Goal: Task Accomplishment & Management: Manage account settings

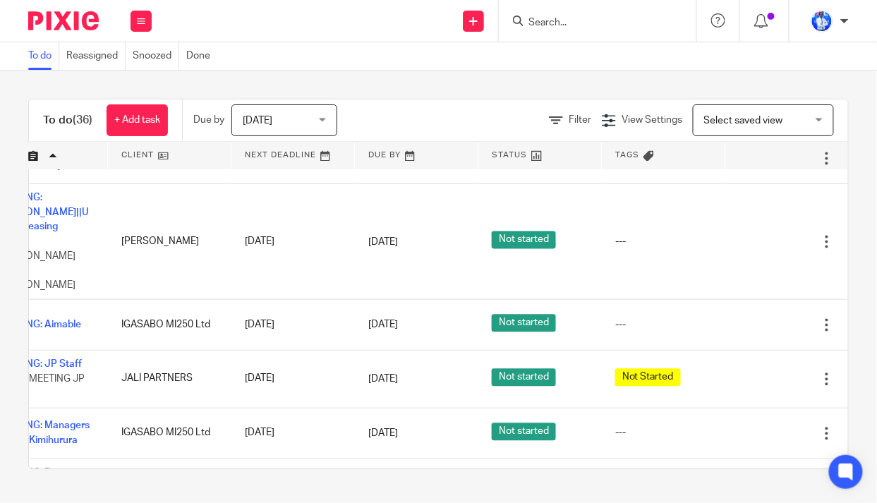
scroll to position [706, 112]
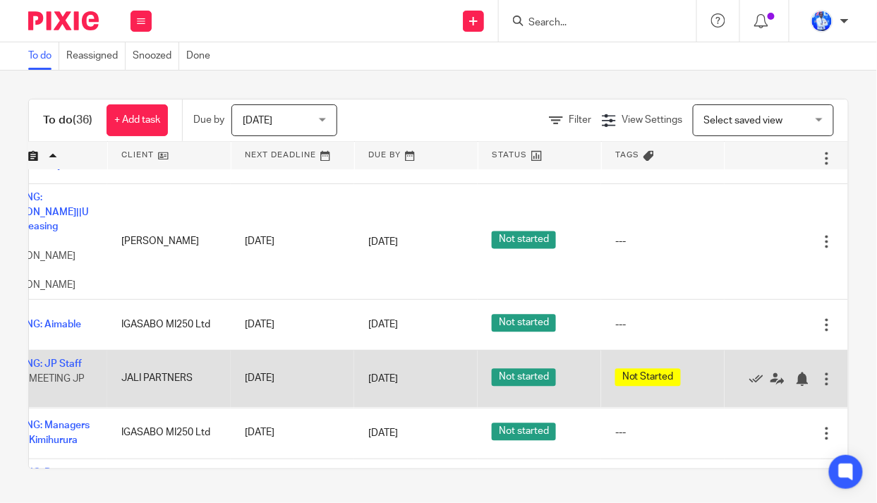
click at [820, 373] on div at bounding box center [827, 380] width 14 height 14
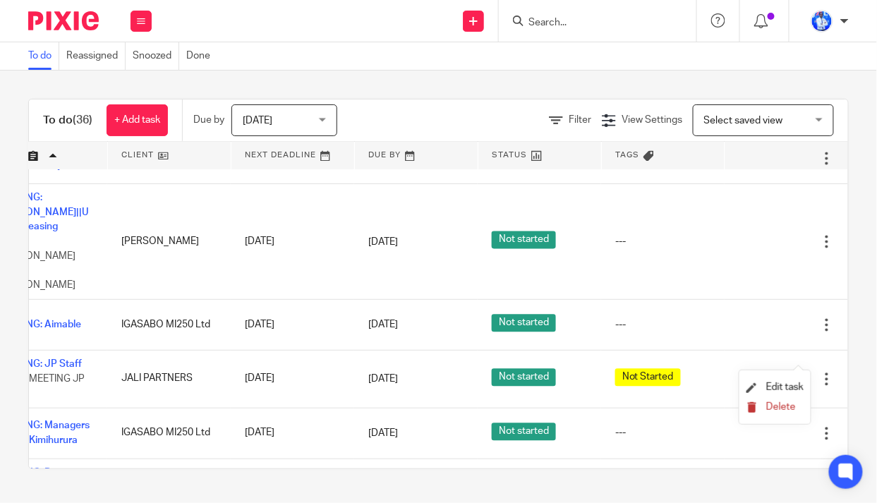
click at [769, 410] on span "Delete" at bounding box center [781, 407] width 30 height 10
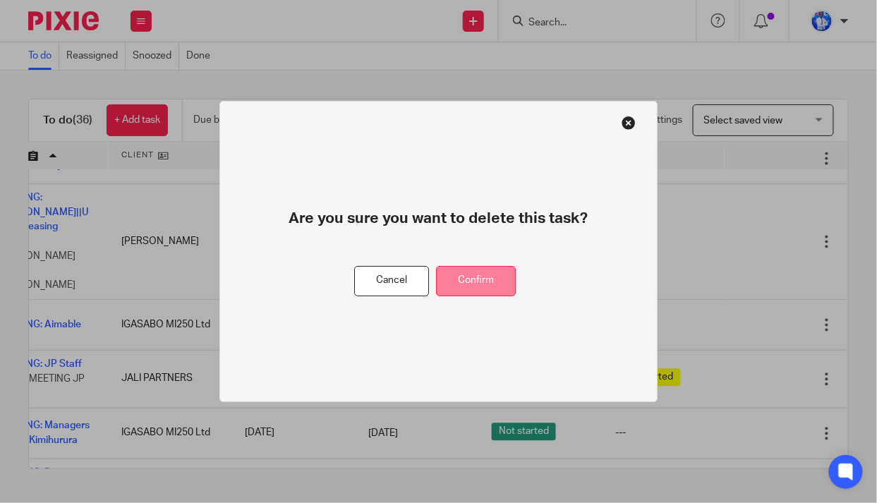
click at [471, 280] on button "Confirm" at bounding box center [476, 281] width 80 height 30
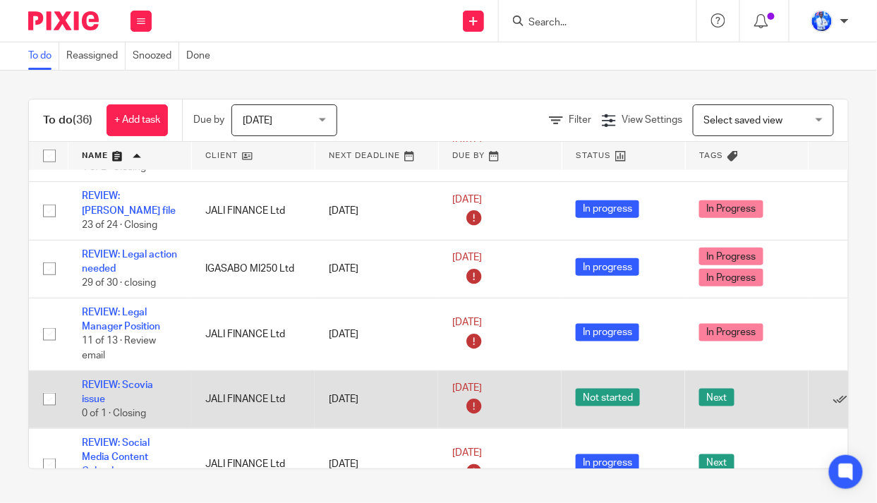
scroll to position [1744, 0]
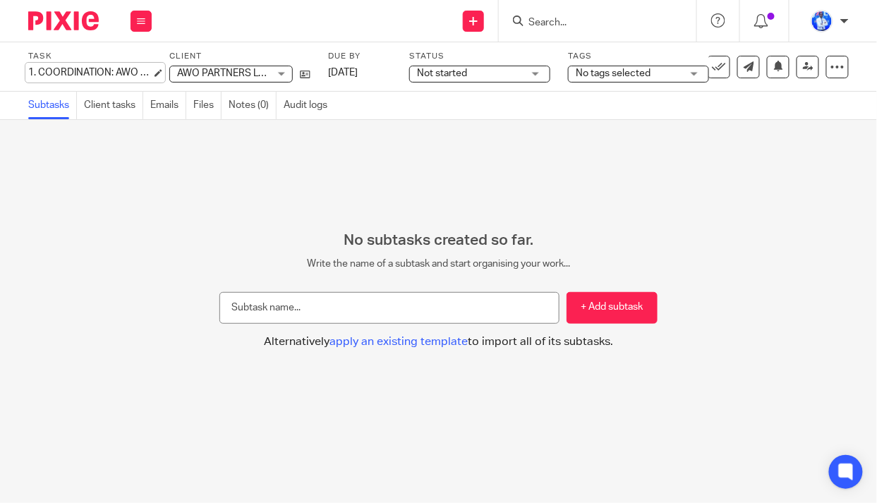
click at [32, 69] on div "1. COORDINATION: AWO Payment Save 1. COORDINATION: AWO Payment" at bounding box center [90, 73] width 124 height 14
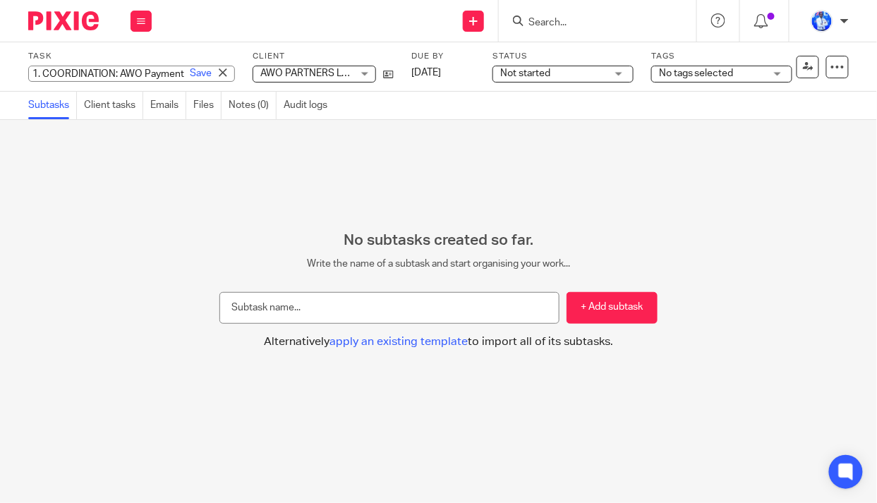
click at [37, 73] on input "1. COORDINATION: AWO Payment" at bounding box center [131, 74] width 207 height 16
type input "2. COORDINATION: AWO Payment"
click at [190, 73] on link "Save" at bounding box center [201, 73] width 22 height 14
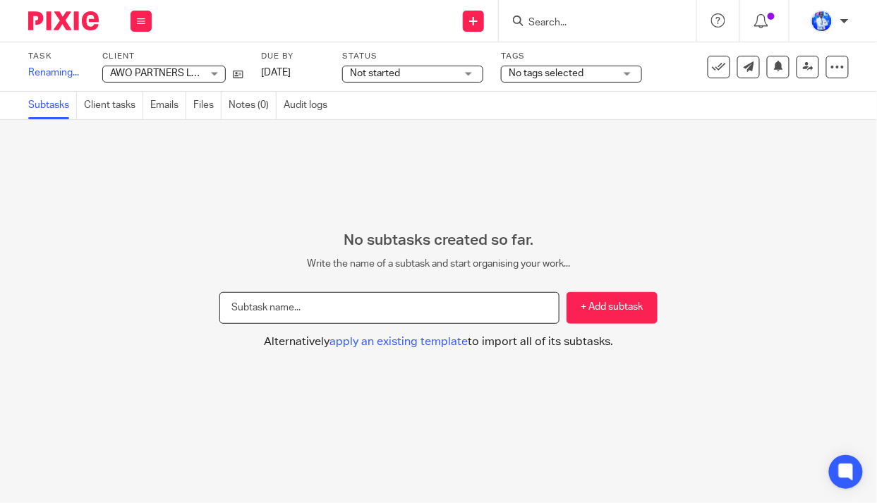
click at [267, 304] on input "text" at bounding box center [389, 308] width 340 height 32
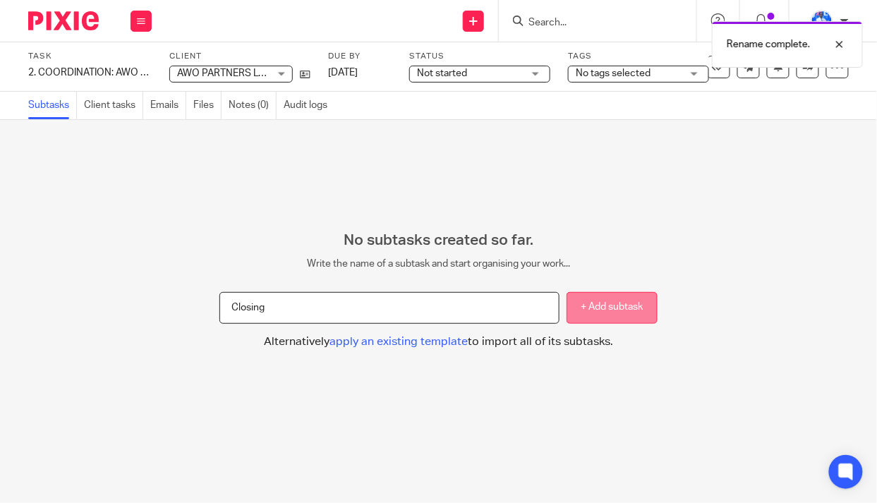
type input "Closing"
click at [603, 311] on button "+ Add subtask" at bounding box center [612, 308] width 91 height 32
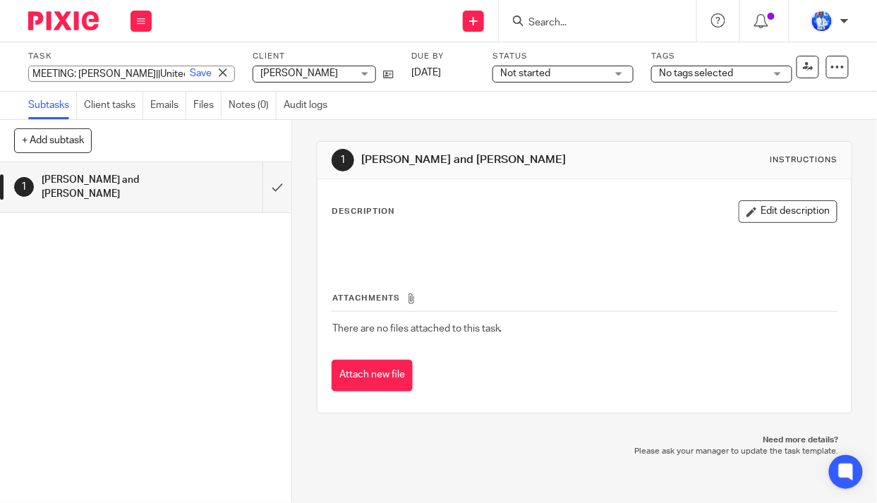
click at [28, 72] on div "MEETING: [PERSON_NAME]||United Leasing Save MEETING: [PERSON_NAME]||United Leas…" at bounding box center [131, 74] width 207 height 16
click at [30, 72] on input "MEETING: [PERSON_NAME]||United Leasing" at bounding box center [131, 74] width 207 height 16
type input "8. MEETING: [PERSON_NAME]||United Leasing"
click at [190, 74] on link "Save" at bounding box center [201, 73] width 22 height 14
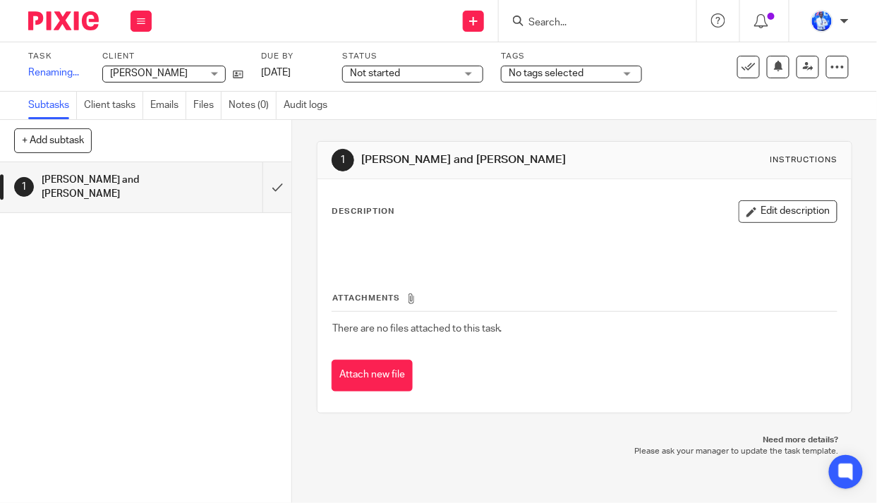
click at [174, 68] on span "[PERSON_NAME]" at bounding box center [156, 73] width 92 height 15
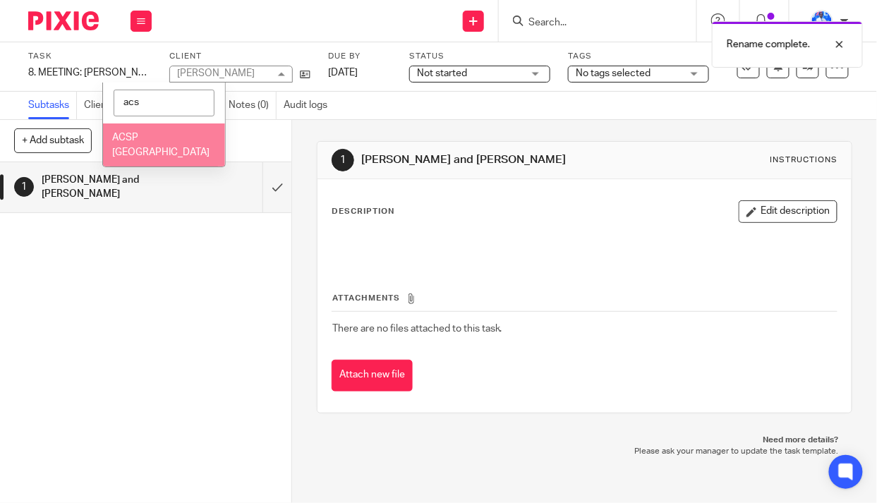
type input "acs"
click at [169, 131] on li "ACSP [GEOGRAPHIC_DATA]" at bounding box center [164, 145] width 122 height 43
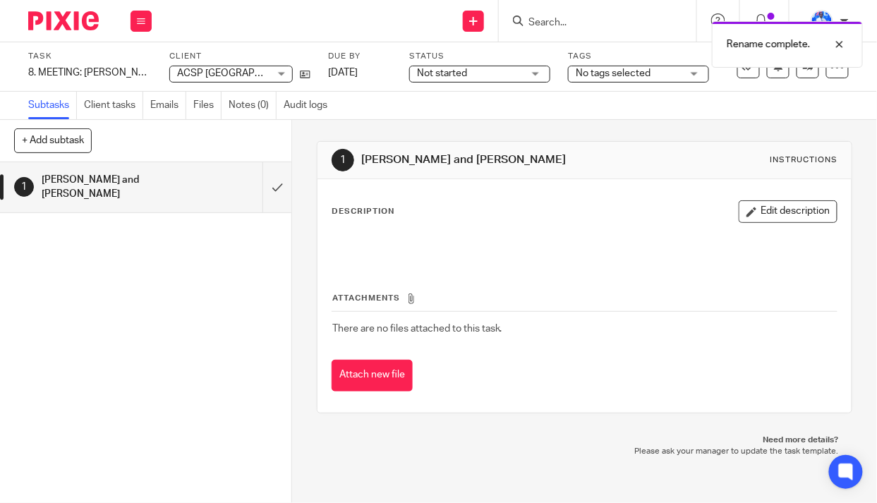
click at [479, 66] on div "Rename complete." at bounding box center [651, 41] width 425 height 54
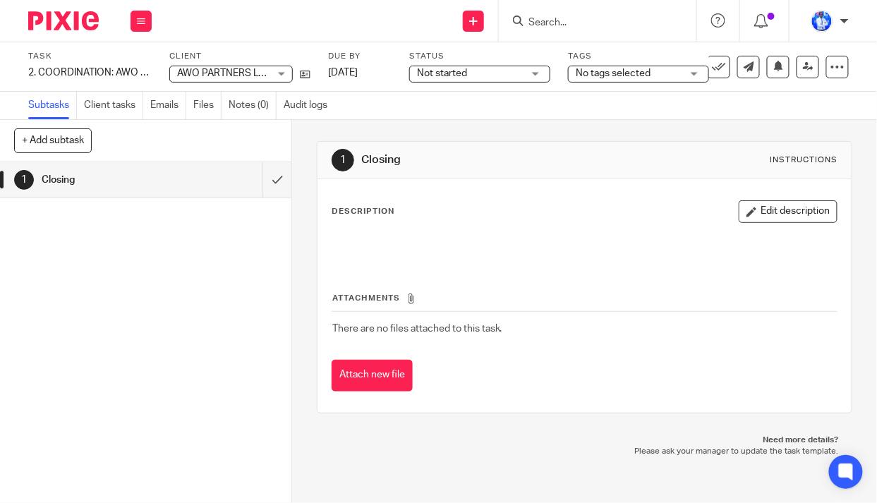
click at [468, 78] on span "Not started" at bounding box center [470, 73] width 106 height 15
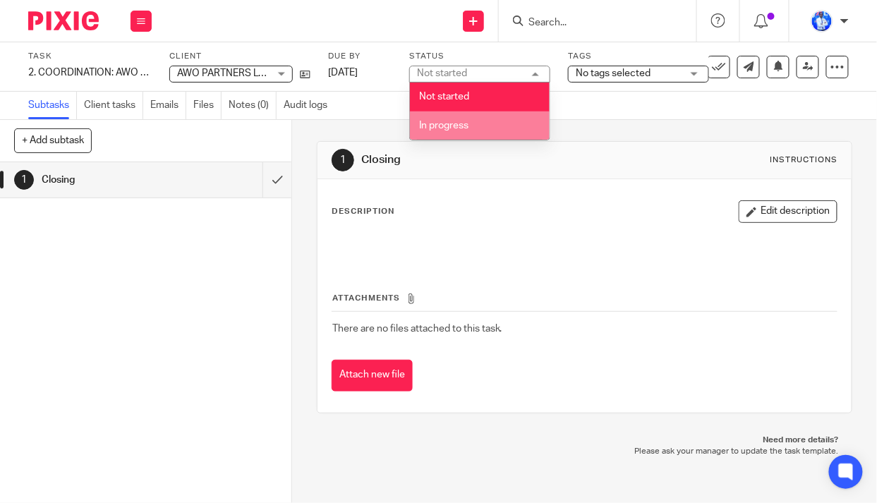
click at [466, 128] on span "In progress" at bounding box center [443, 126] width 49 height 10
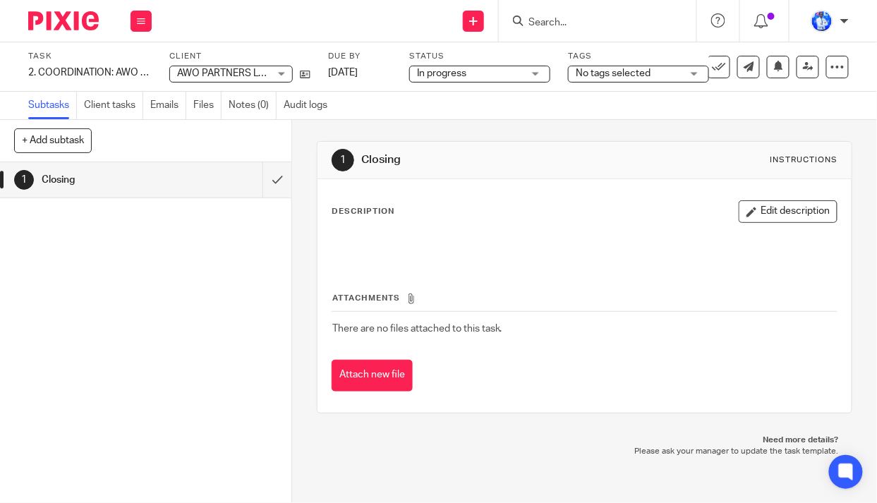
click at [634, 71] on span "No tags selected" at bounding box center [613, 73] width 75 height 10
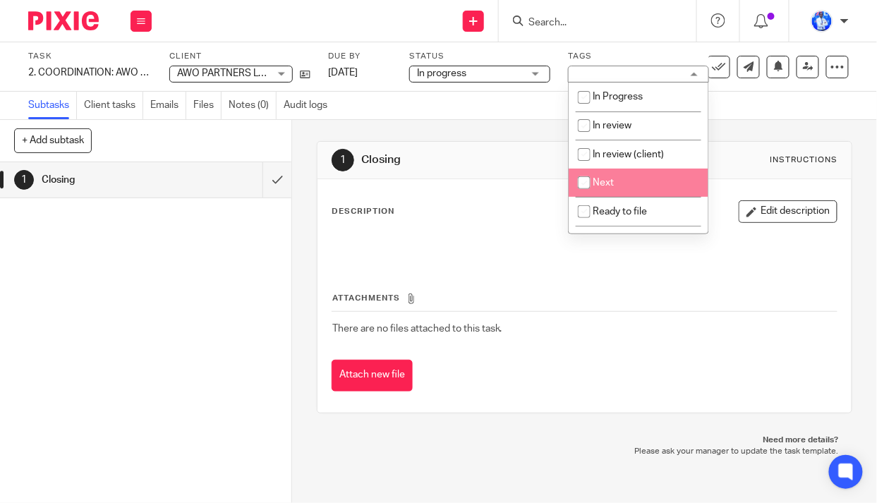
click at [612, 182] on span "Next" at bounding box center [603, 183] width 21 height 10
checkbox input "true"
click at [461, 112] on div "Subtasks Client tasks Emails Files Notes (0) Audit logs" at bounding box center [438, 106] width 877 height 28
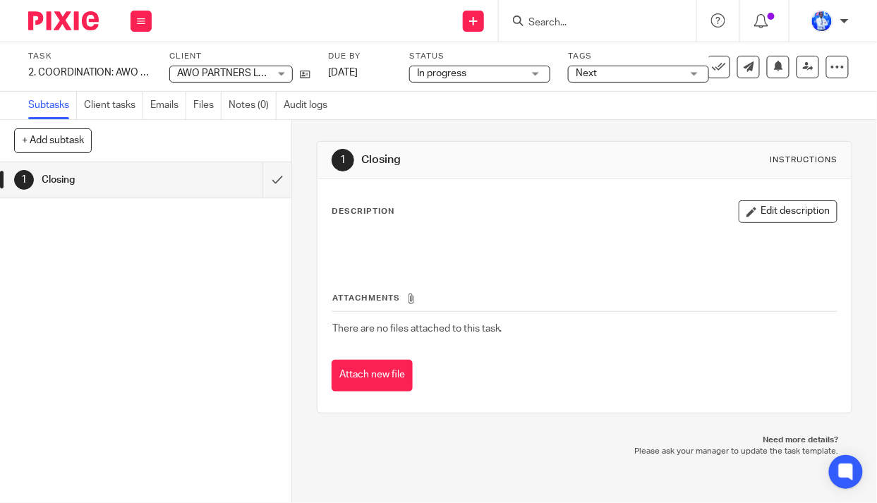
click at [665, 70] on span "Next" at bounding box center [629, 73] width 106 height 15
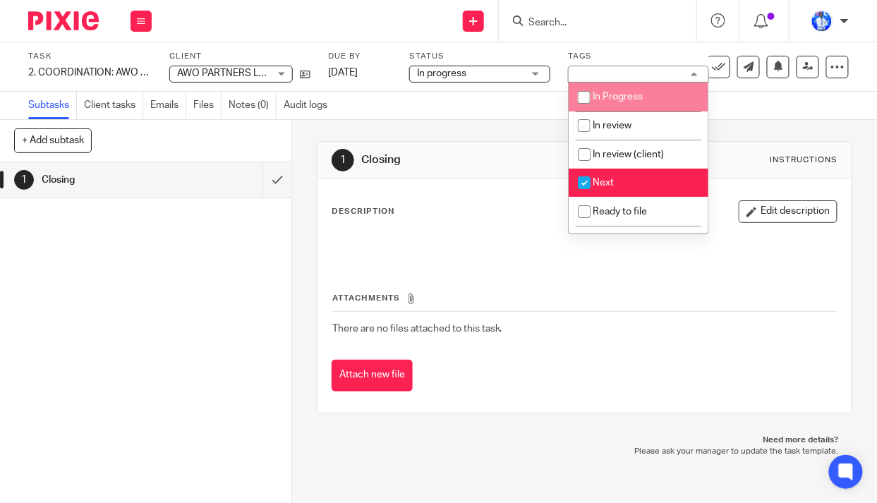
click at [627, 100] on span "In Progress" at bounding box center [618, 97] width 50 height 10
checkbox input "true"
click at [620, 182] on li "Next" at bounding box center [639, 183] width 140 height 29
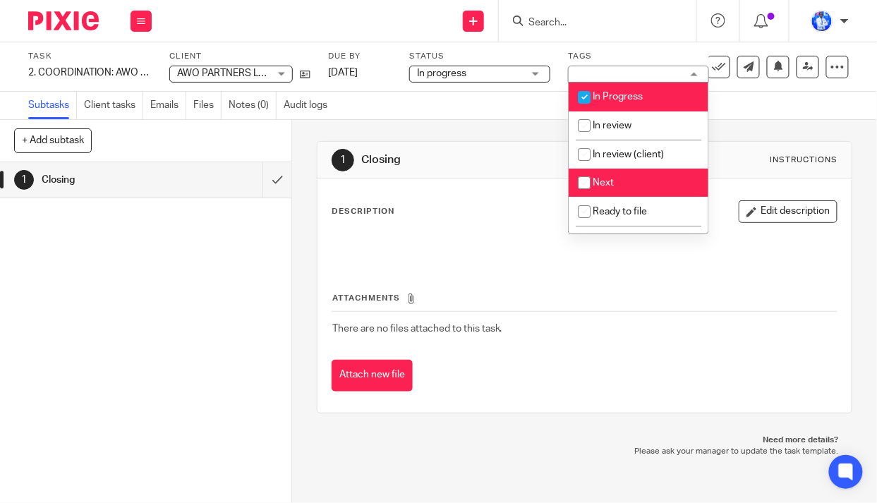
checkbox input "false"
click at [458, 124] on div "1 Closing Instructions Description Edit description Attachments There are no fi…" at bounding box center [585, 277] width 536 height 315
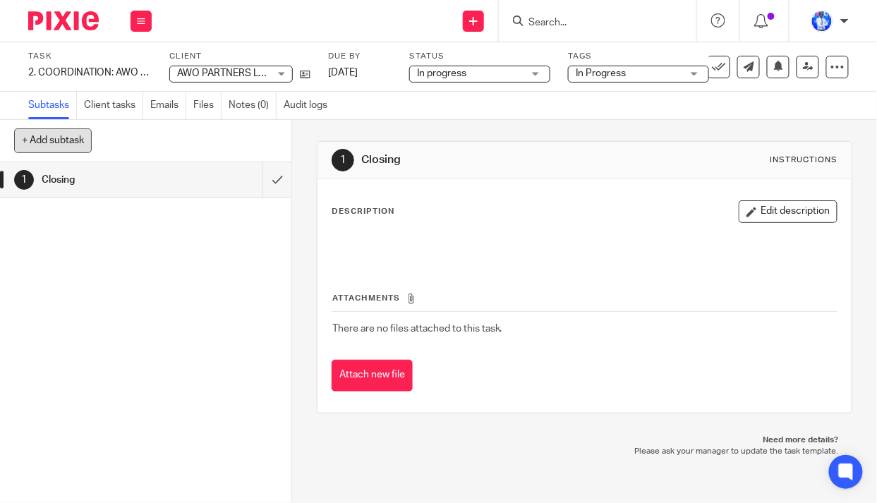
click at [56, 144] on button "+ Add subtask" at bounding box center [53, 140] width 78 height 24
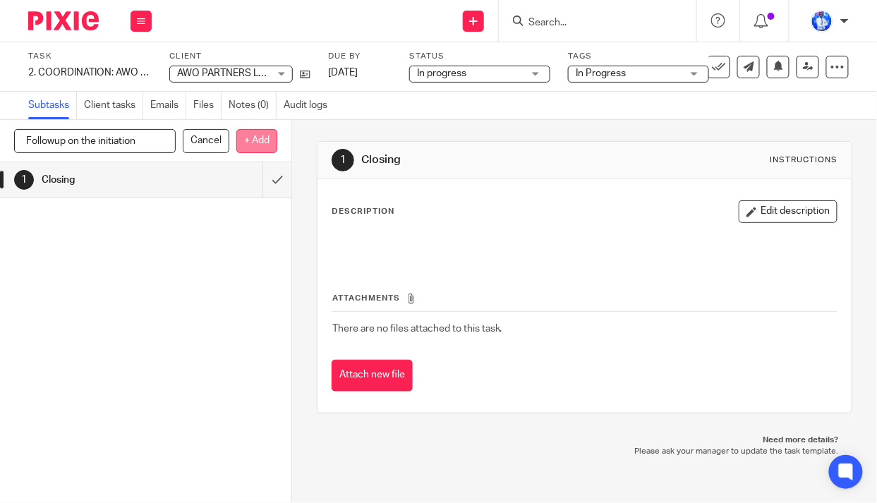
type input "Followup on the initiation"
click at [258, 141] on p "+ Add" at bounding box center [256, 141] width 41 height 24
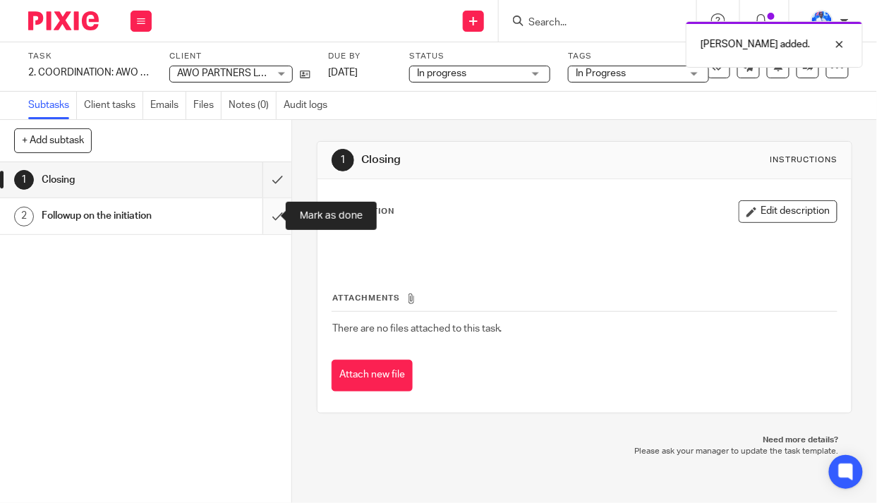
click at [267, 215] on input "submit" at bounding box center [145, 215] width 291 height 35
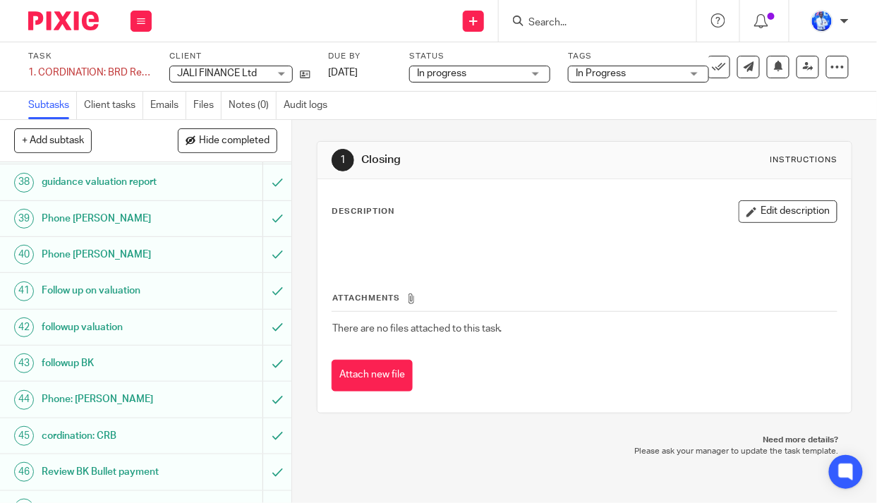
scroll to position [1597, 0]
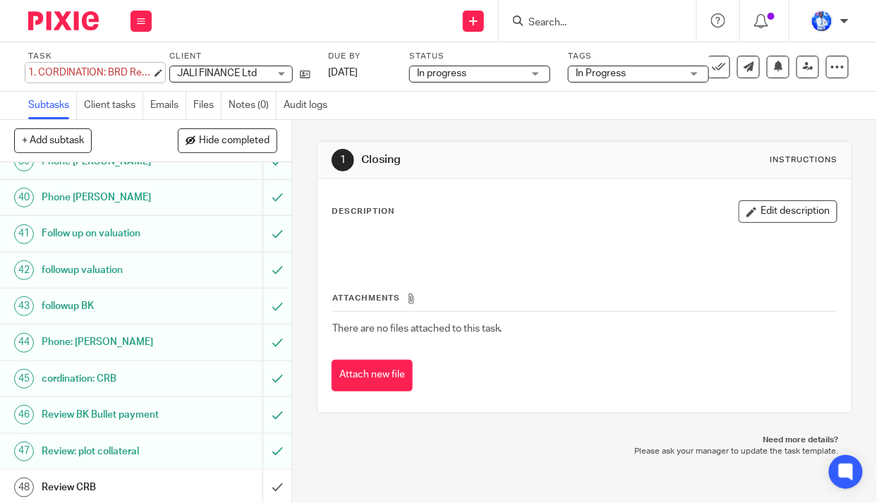
click at [33, 72] on div "1. CORDINATION: BRD Requirements Save 1. CORDINATION: BRD Requirements" at bounding box center [90, 73] width 124 height 14
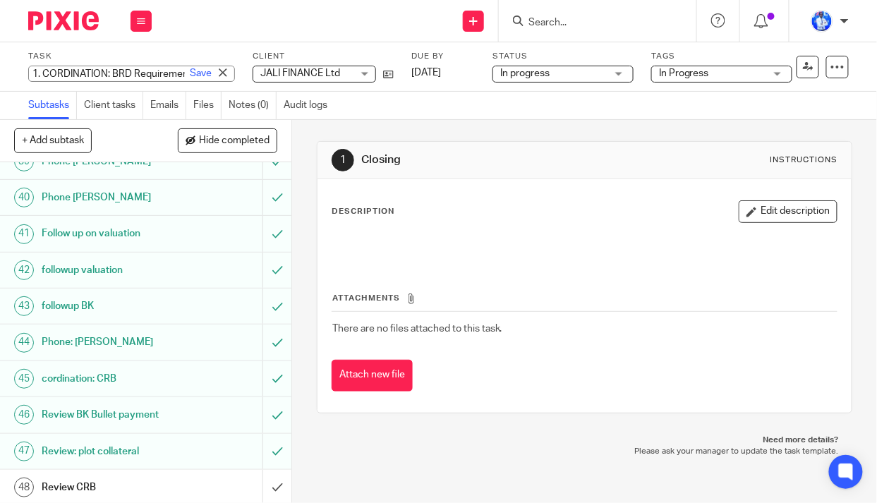
click at [37, 72] on input "1. CORDINATION: BRD Requirements" at bounding box center [131, 74] width 207 height 16
type input "3. CORDINATION: BRD Requirements"
click at [190, 71] on link "Save" at bounding box center [201, 73] width 22 height 14
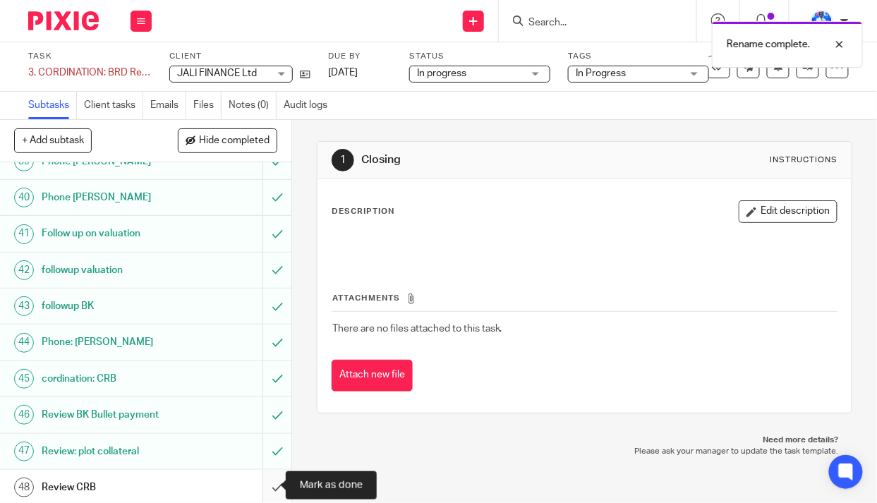
click at [263, 483] on input "submit" at bounding box center [145, 487] width 291 height 35
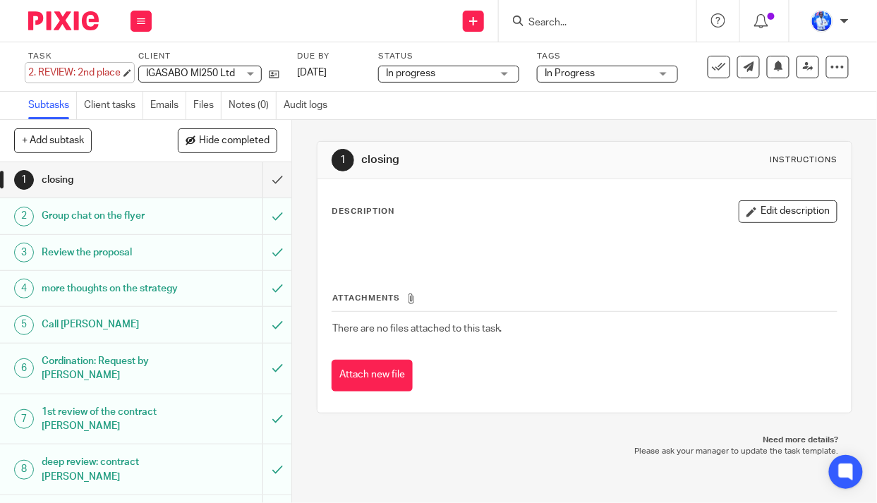
click at [34, 69] on div "2. REVIEW: 2nd place Save 2. REVIEW: 2nd place" at bounding box center [74, 73] width 92 height 14
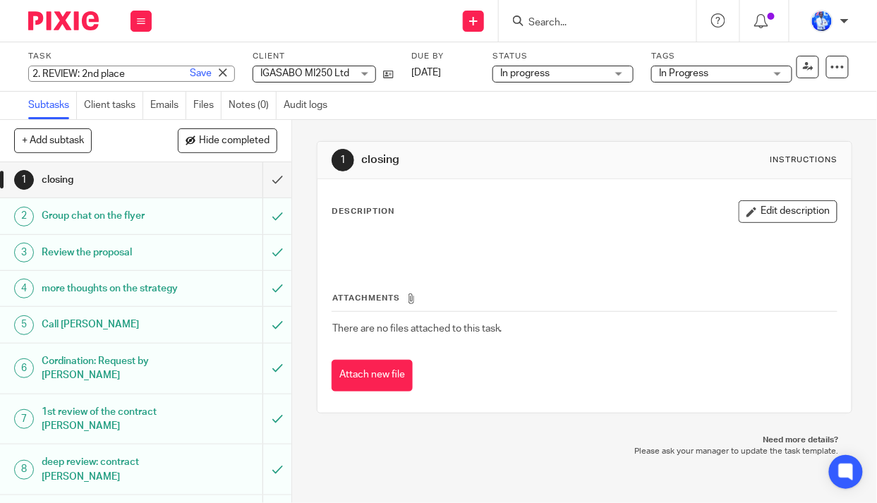
click at [38, 73] on input "2. REVIEW: 2nd place" at bounding box center [131, 74] width 207 height 16
type input "9. REVIEW: 2nd place"
click at [190, 72] on link "Save" at bounding box center [201, 73] width 22 height 14
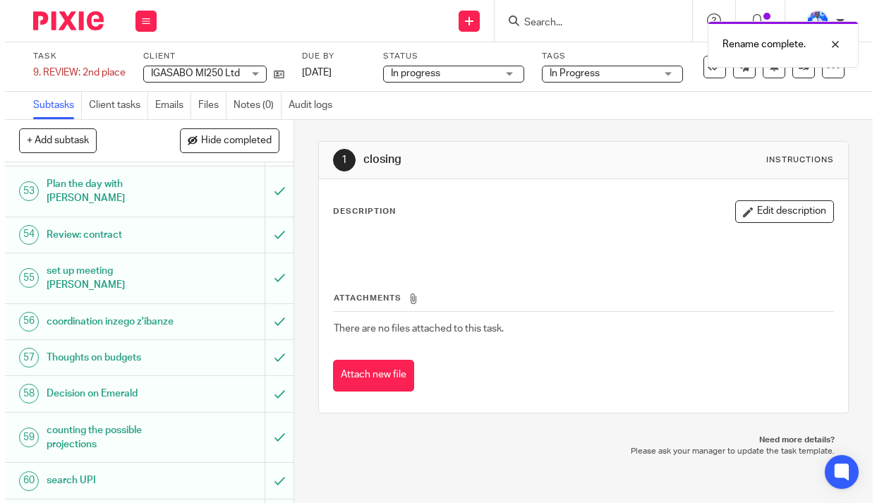
scroll to position [2125, 0]
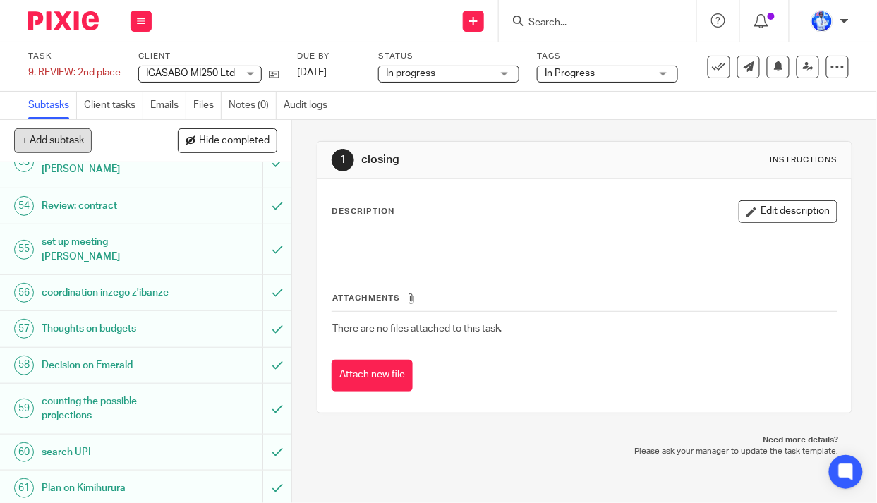
click at [52, 140] on button "+ Add subtask" at bounding box center [53, 140] width 78 height 24
type input "contact Issa designer"
click at [258, 138] on p "+ Add" at bounding box center [256, 141] width 41 height 24
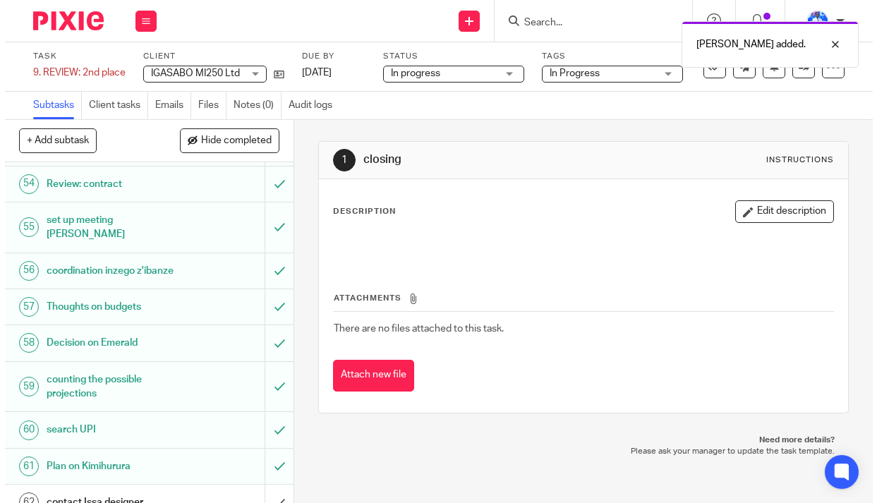
scroll to position [2161, 0]
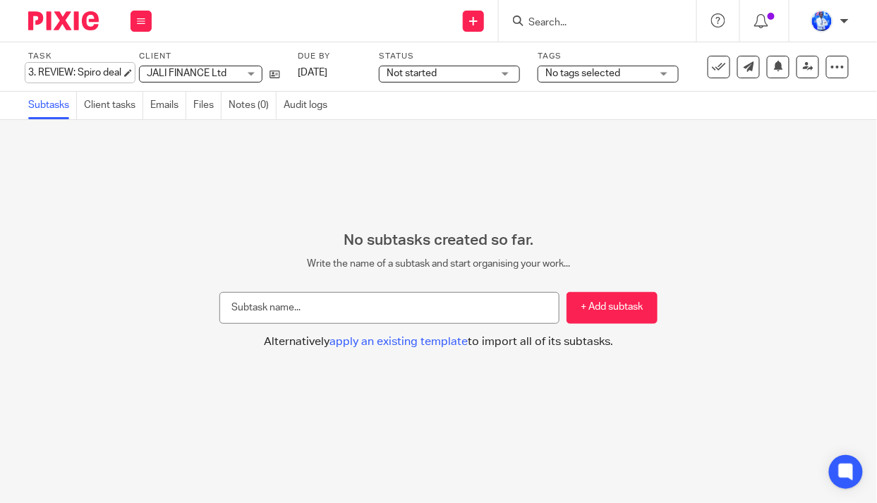
click at [33, 71] on div "3. REVIEW: Spiro deal Save 3. REVIEW: Spiro deal" at bounding box center [74, 73] width 93 height 14
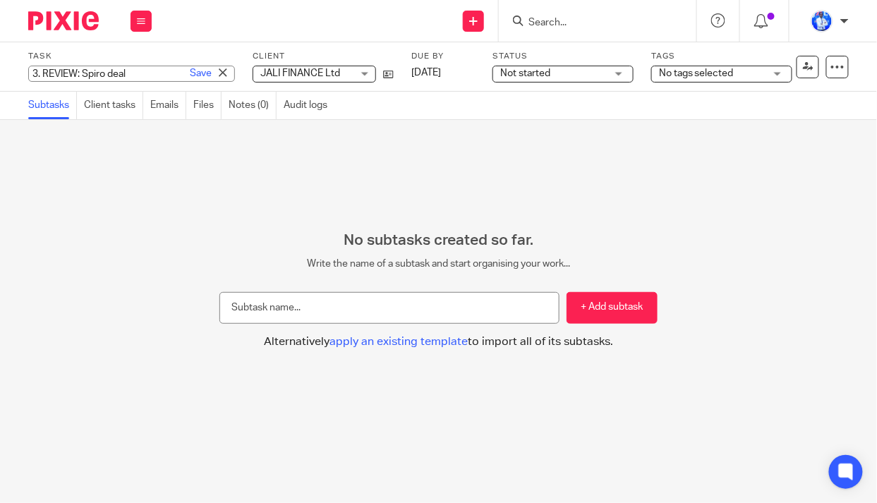
click at [37, 73] on input "3. REVIEW: Spiro deal" at bounding box center [131, 74] width 207 height 16
type input "4. REVIEW: Spiro deal"
click at [190, 73] on link "Save" at bounding box center [201, 73] width 22 height 14
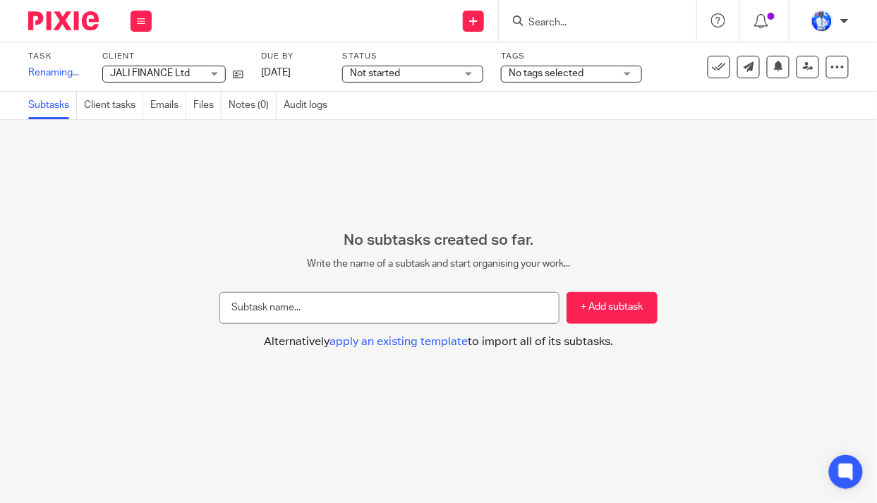
click at [412, 71] on span "Not started" at bounding box center [403, 73] width 106 height 15
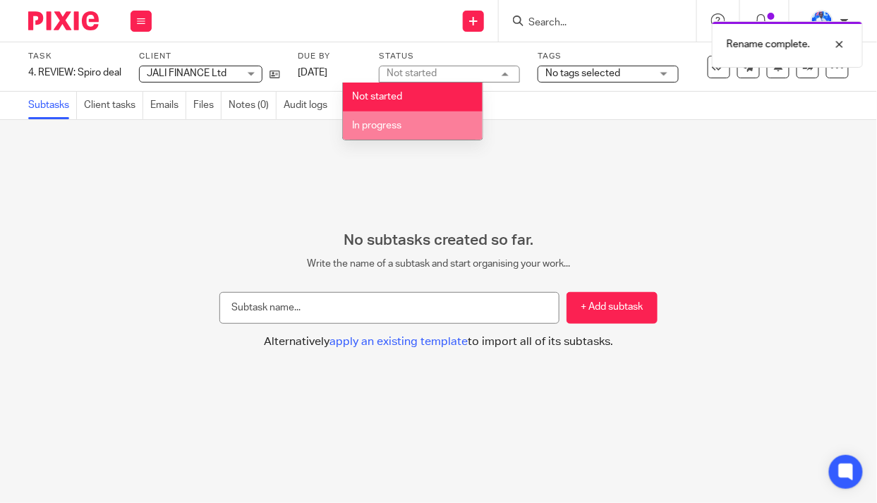
click at [412, 126] on li "In progress" at bounding box center [413, 126] width 140 height 29
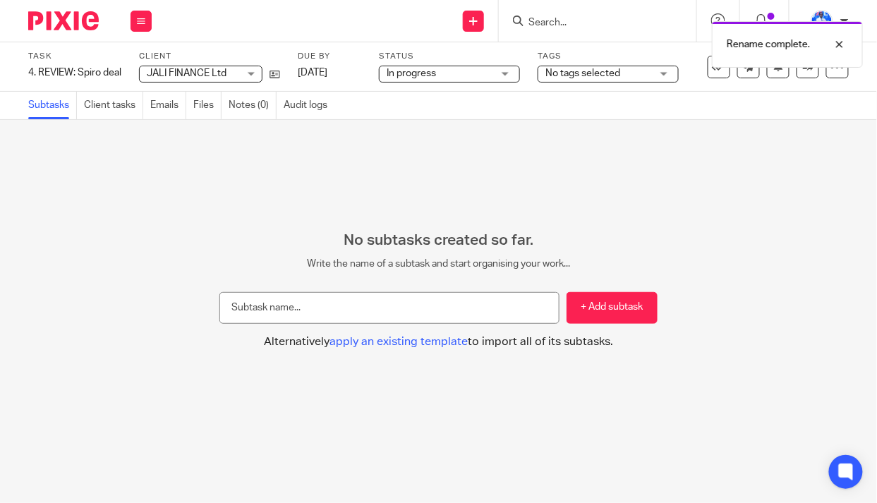
click at [620, 71] on span "No tags selected" at bounding box center [583, 73] width 75 height 10
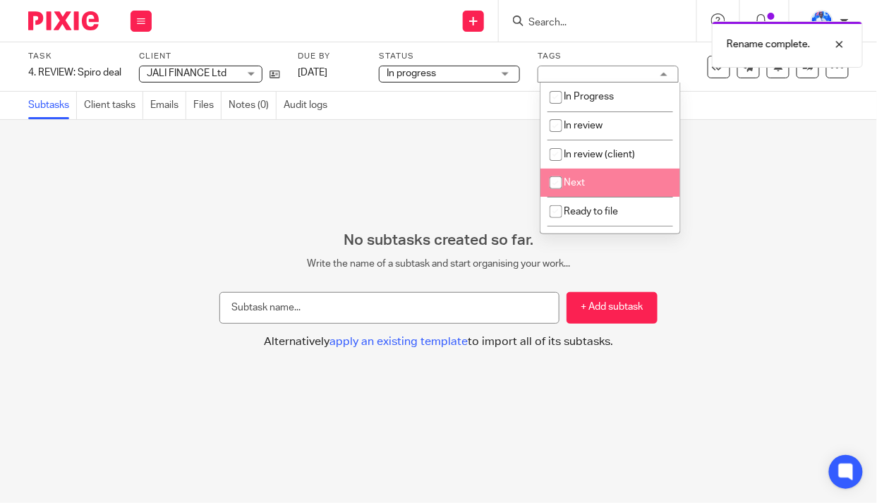
click at [584, 188] on li "Next" at bounding box center [611, 183] width 140 height 29
checkbox input "true"
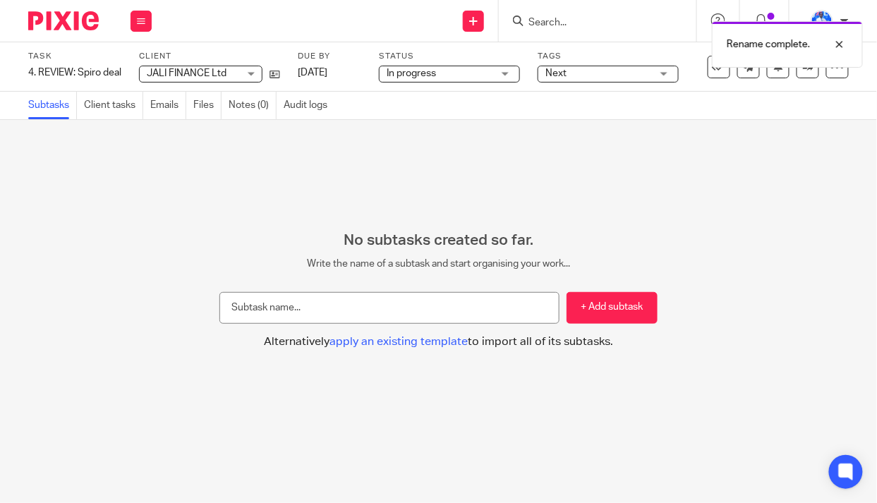
click at [386, 150] on div "No subtasks created so far. Write the name of a subtask and start organising yo…" at bounding box center [438, 311] width 877 height 383
click at [712, 73] on icon at bounding box center [719, 67] width 14 height 14
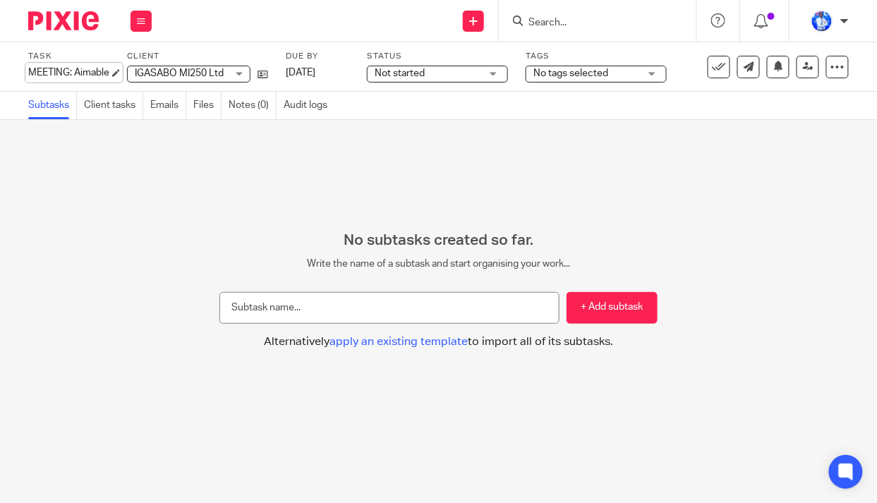
click at [31, 71] on div "MEETING: Aimable Save MEETING: Aimable" at bounding box center [68, 73] width 81 height 14
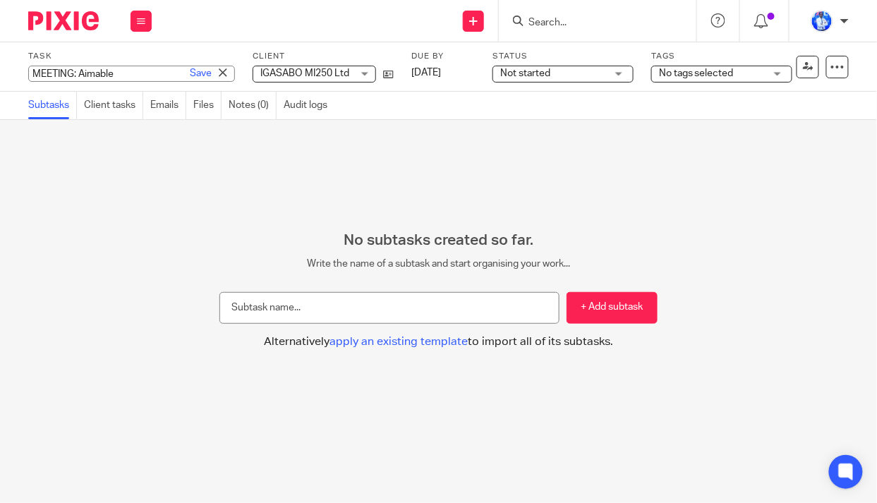
click at [32, 73] on input "MEETING: Aimable" at bounding box center [131, 74] width 207 height 16
type input "5. MEETING: Aimable"
click at [190, 72] on link "Save" at bounding box center [201, 73] width 22 height 14
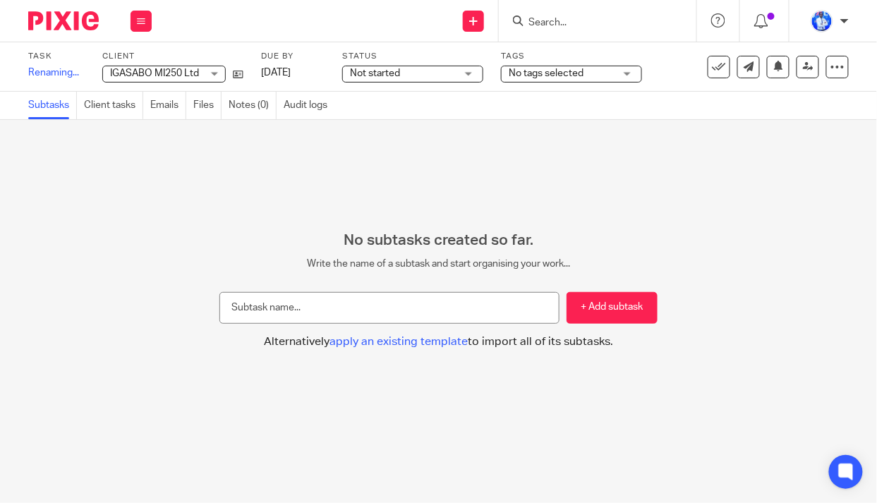
click at [444, 74] on span "Not started" at bounding box center [403, 73] width 106 height 15
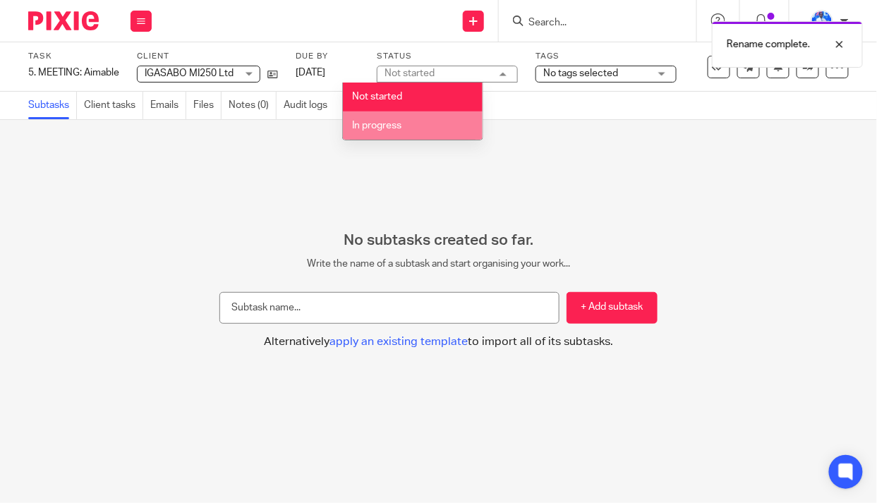
click at [429, 127] on li "In progress" at bounding box center [413, 126] width 140 height 29
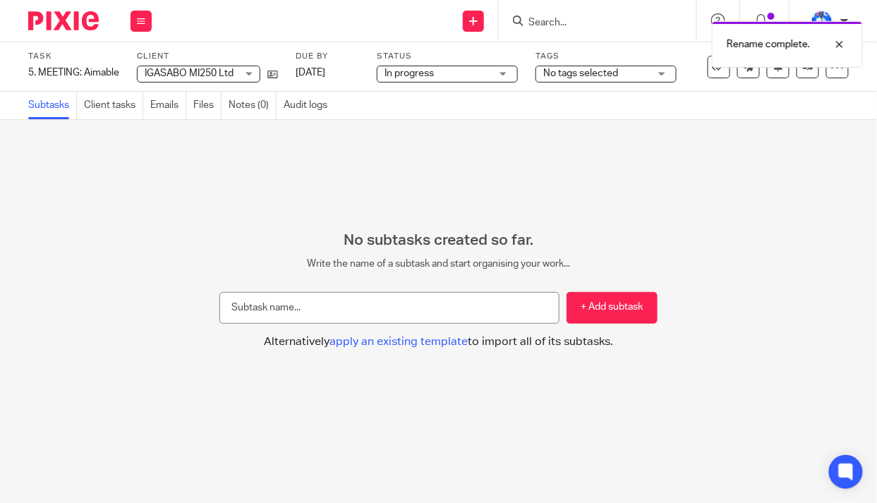
click at [604, 73] on span "No tags selected" at bounding box center [580, 73] width 75 height 10
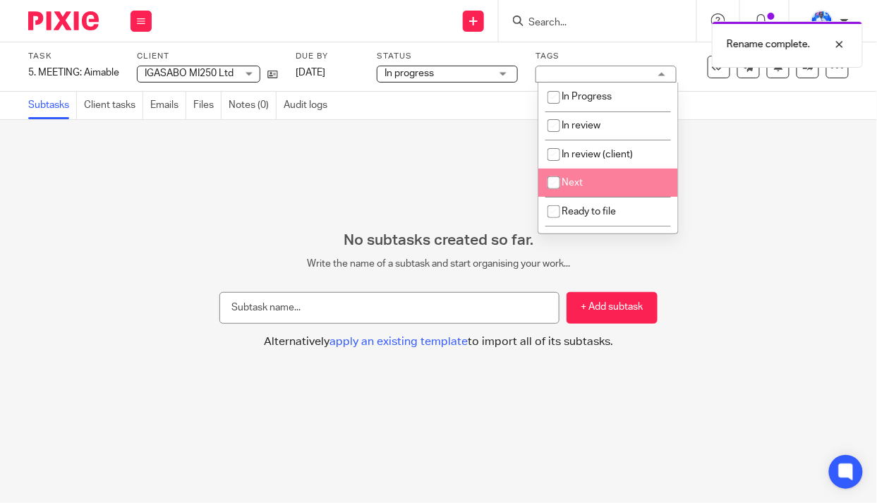
click at [595, 180] on li "Next" at bounding box center [609, 183] width 140 height 29
checkbox input "true"
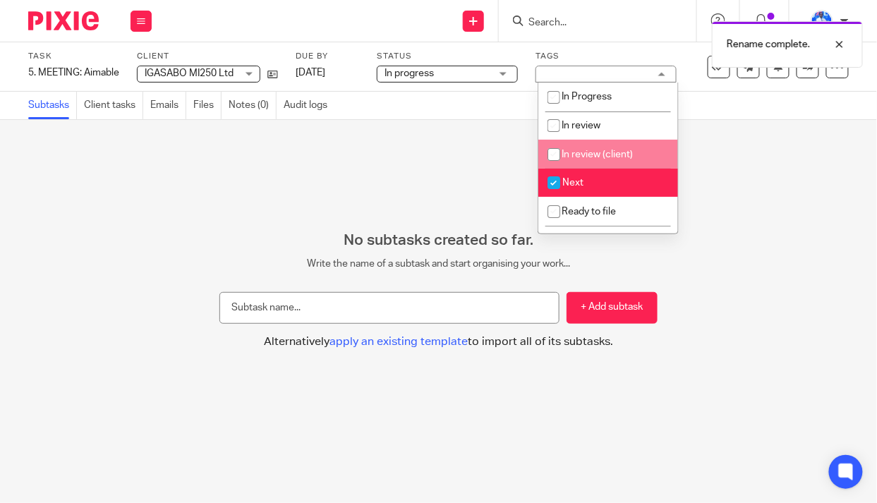
click at [704, 148] on div "No subtasks created so far. Write the name of a subtask and start organising yo…" at bounding box center [438, 311] width 877 height 383
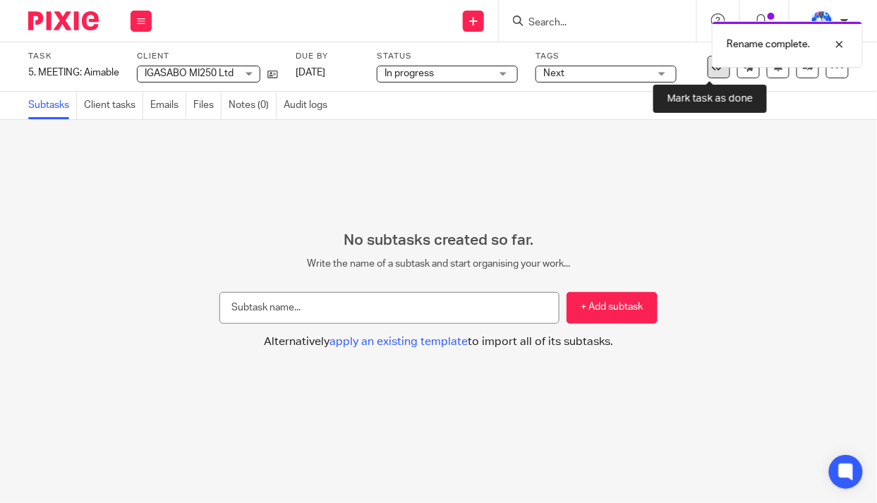
click at [712, 67] on icon at bounding box center [719, 67] width 14 height 14
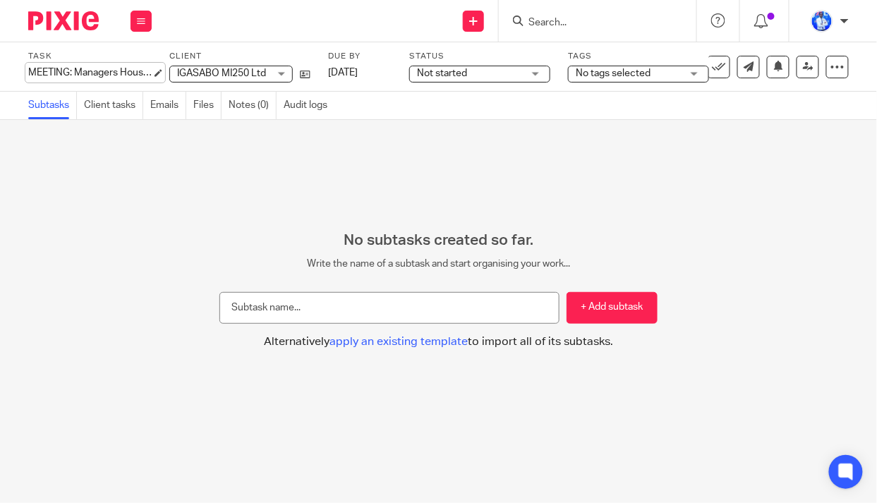
click at [28, 71] on div "MEETING: Managers House Kimihurura Save MEETING: Managers House Kimihurura" at bounding box center [90, 73] width 124 height 14
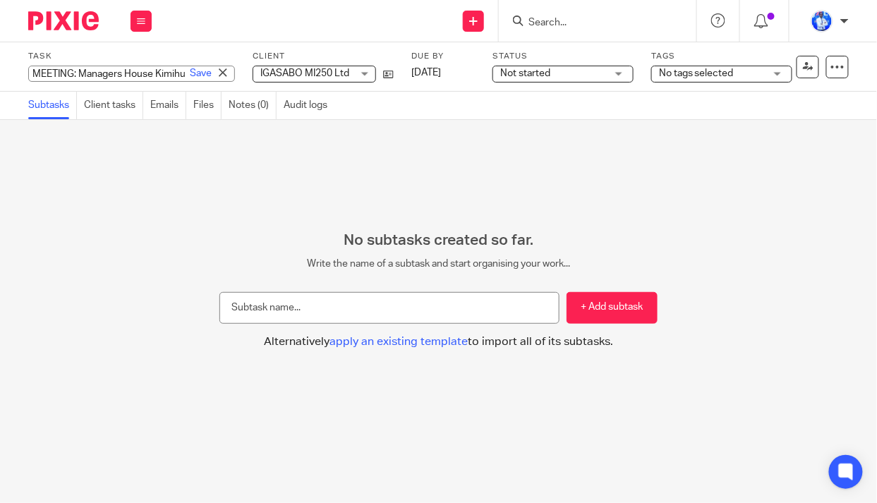
click at [30, 71] on input "MEETING: Managers House Kimihurura" at bounding box center [131, 74] width 207 height 16
type input "6. MEETING: Managers House Kimihurura"
click at [190, 72] on link "Save" at bounding box center [201, 73] width 22 height 14
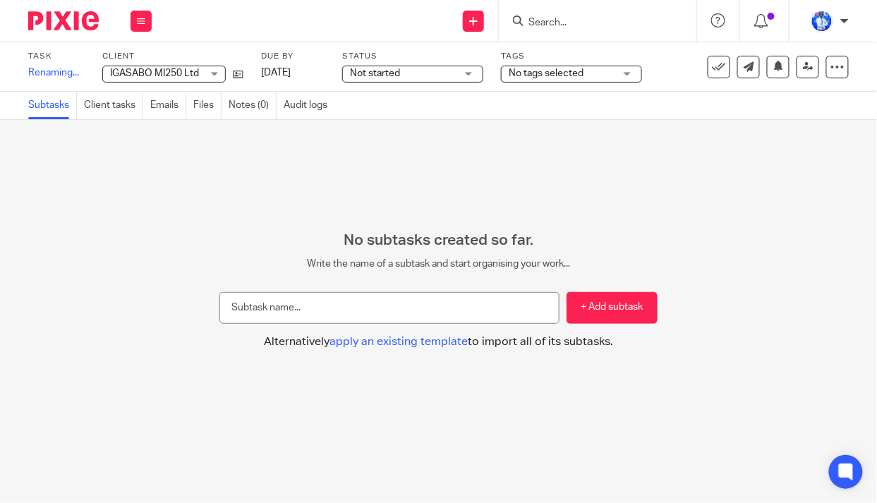
click at [407, 73] on span "Not started" at bounding box center [403, 73] width 106 height 15
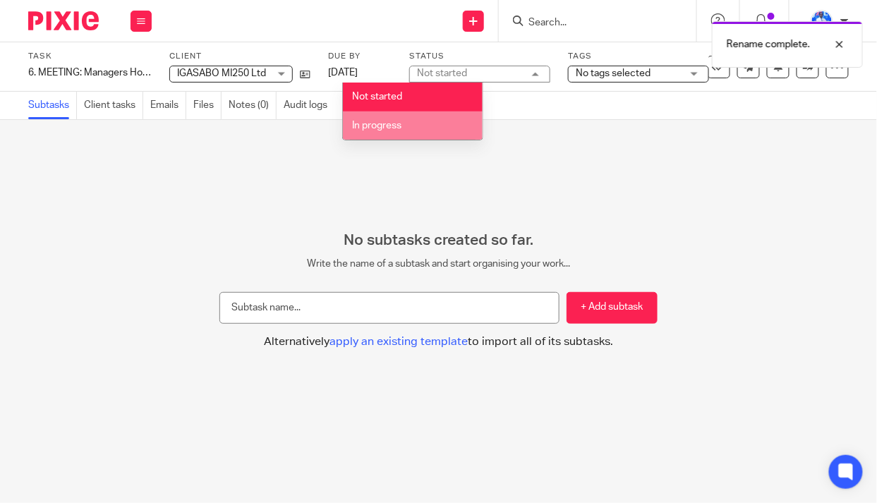
click at [407, 128] on li "In progress" at bounding box center [413, 126] width 140 height 29
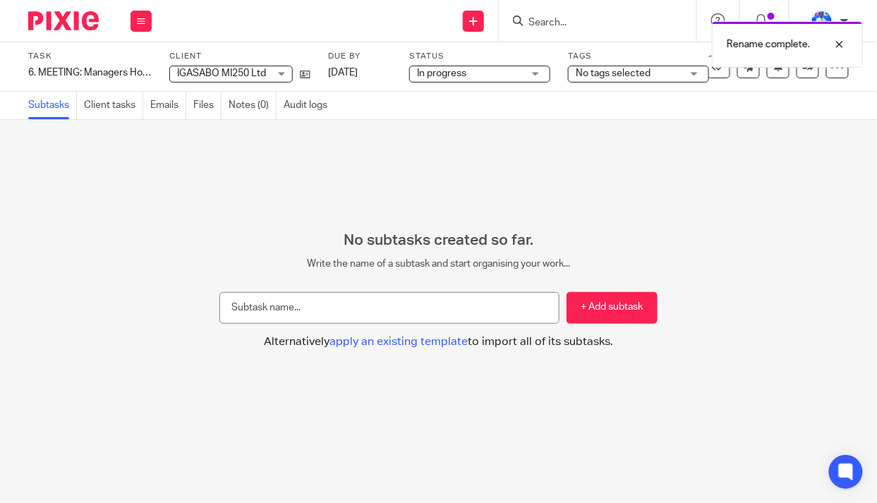
click at [651, 75] on span "No tags selected" at bounding box center [629, 73] width 106 height 15
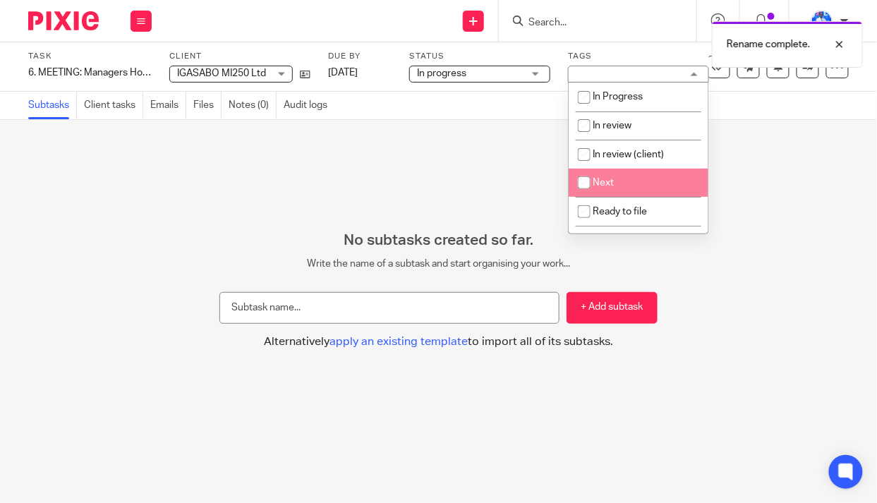
click at [622, 184] on li "Next" at bounding box center [639, 183] width 140 height 29
checkbox input "true"
click at [394, 184] on div "No subtasks created so far. Write the name of a subtask and start organising yo…" at bounding box center [438, 311] width 877 height 383
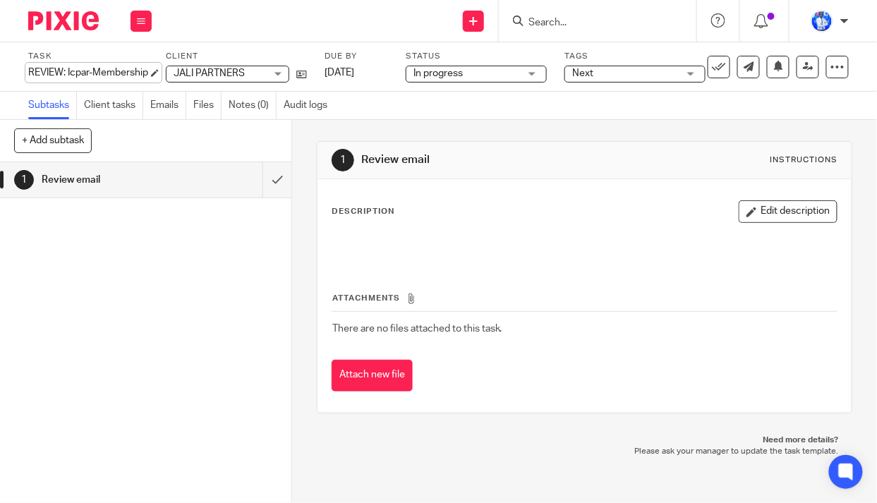
click at [29, 72] on div "REVIEW: Icpar-Membership Save REVIEW: Icpar-Membership" at bounding box center [88, 73] width 120 height 14
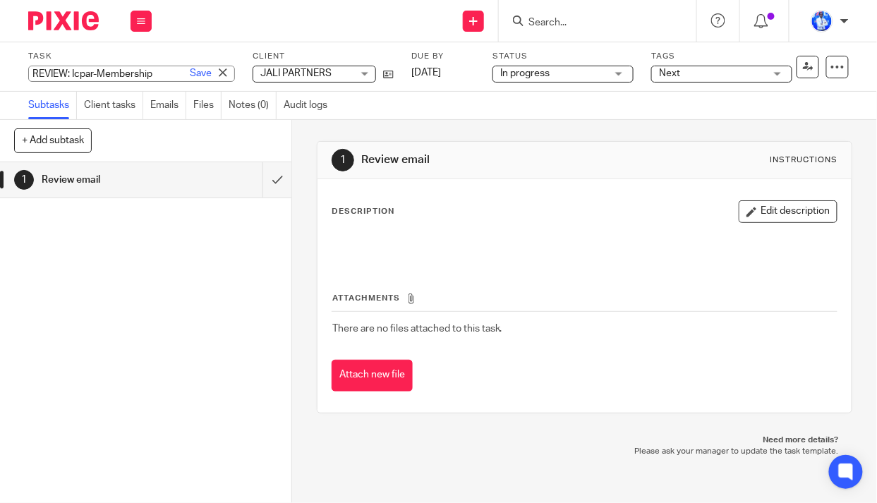
click at [29, 72] on input "REVIEW: Icpar-Membership" at bounding box center [131, 74] width 207 height 16
type input "7. REVIEW: Icpar-Membership"
click at [190, 73] on link "Save" at bounding box center [201, 73] width 22 height 14
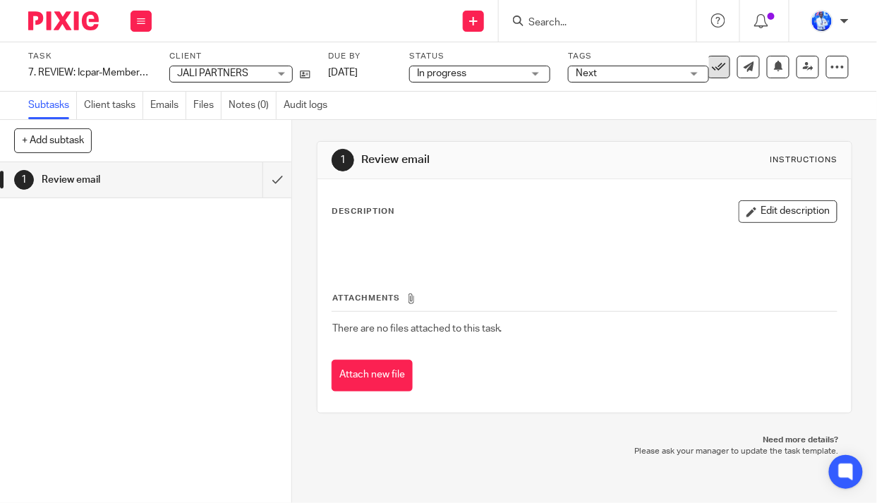
click at [712, 62] on icon at bounding box center [719, 67] width 14 height 14
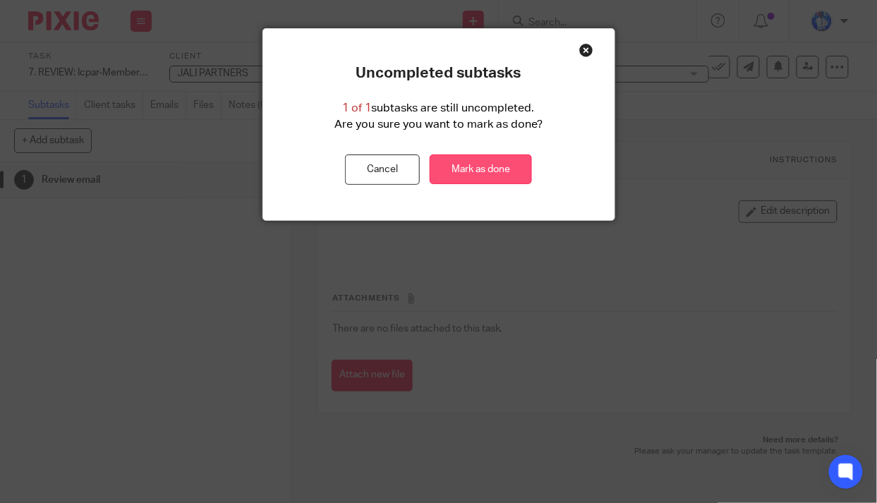
click at [467, 163] on link "Mark as done" at bounding box center [481, 170] width 102 height 30
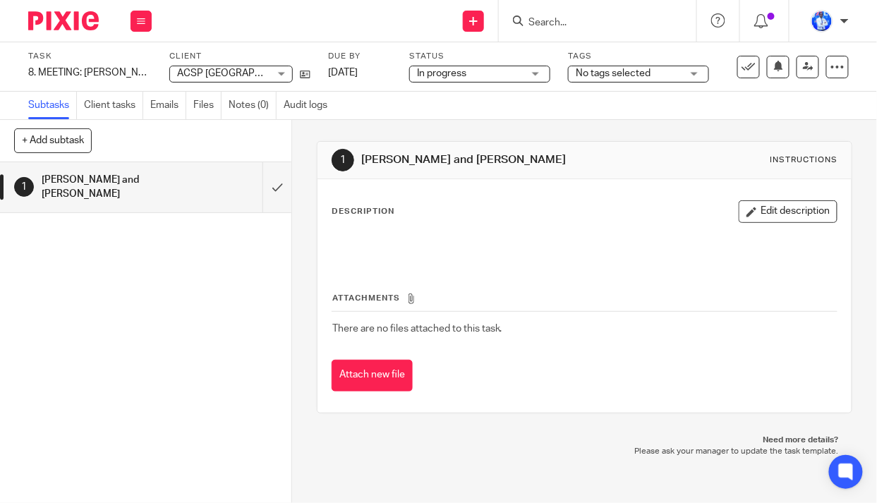
click at [618, 74] on span "No tags selected" at bounding box center [613, 73] width 75 height 10
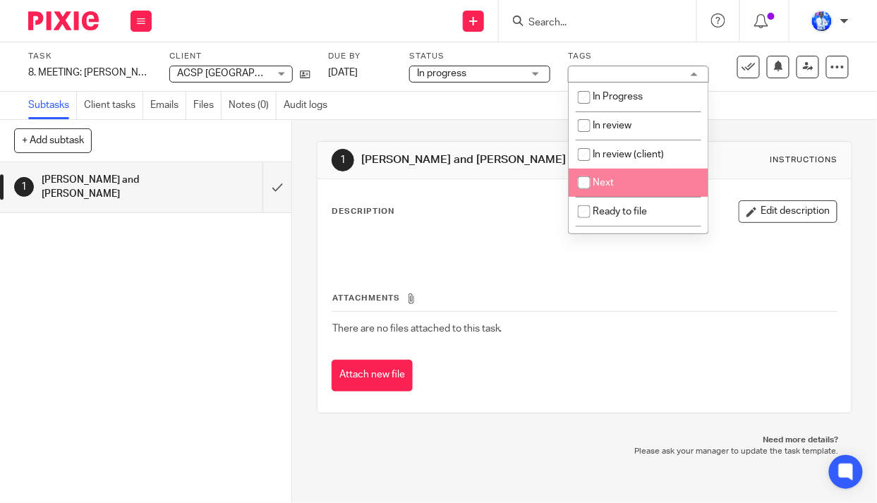
click at [614, 185] on li "Next" at bounding box center [639, 183] width 140 height 29
checkbox input "true"
click at [469, 107] on div "Subtasks Client tasks Emails Files Notes (0) Audit logs" at bounding box center [438, 106] width 877 height 28
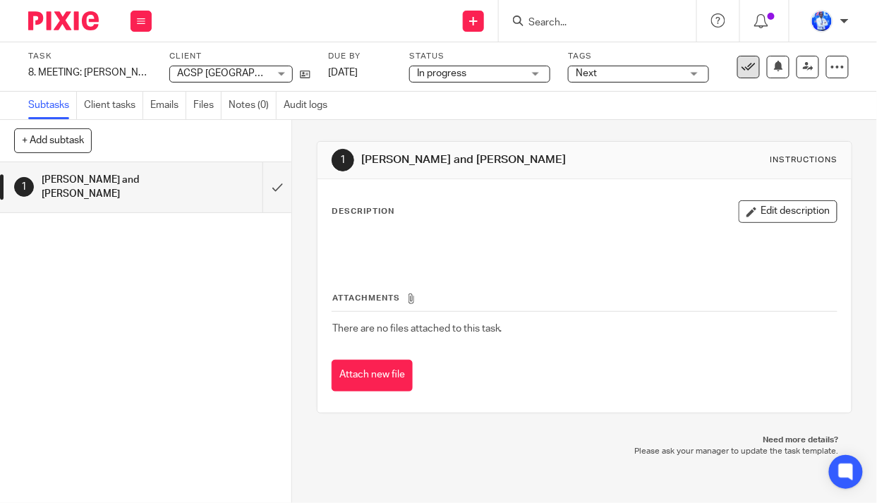
click at [742, 66] on icon at bounding box center [749, 67] width 14 height 14
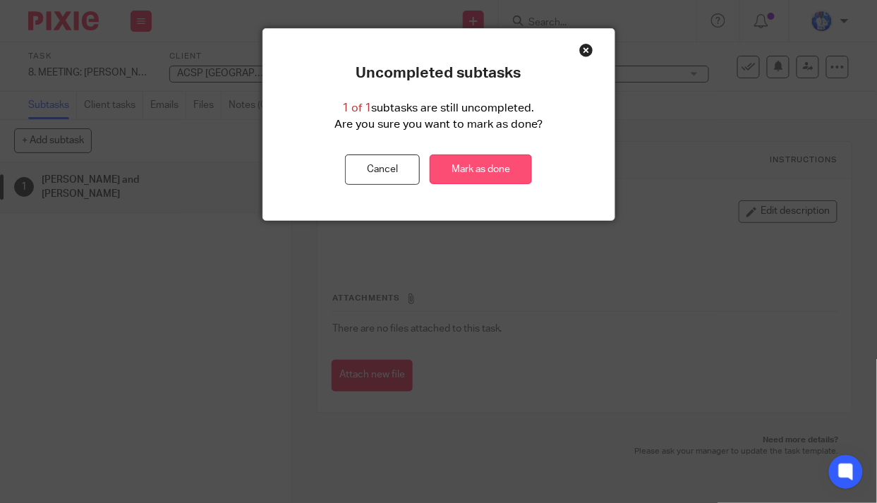
click at [482, 169] on link "Mark as done" at bounding box center [481, 170] width 102 height 30
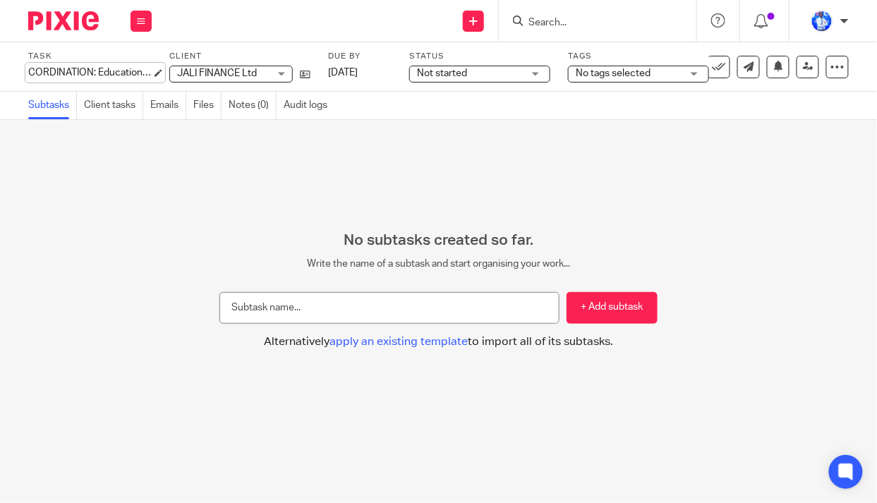
click at [28, 71] on div "CORDINATION: Education Payment Save CORDINATION: Education Payment" at bounding box center [90, 73] width 124 height 14
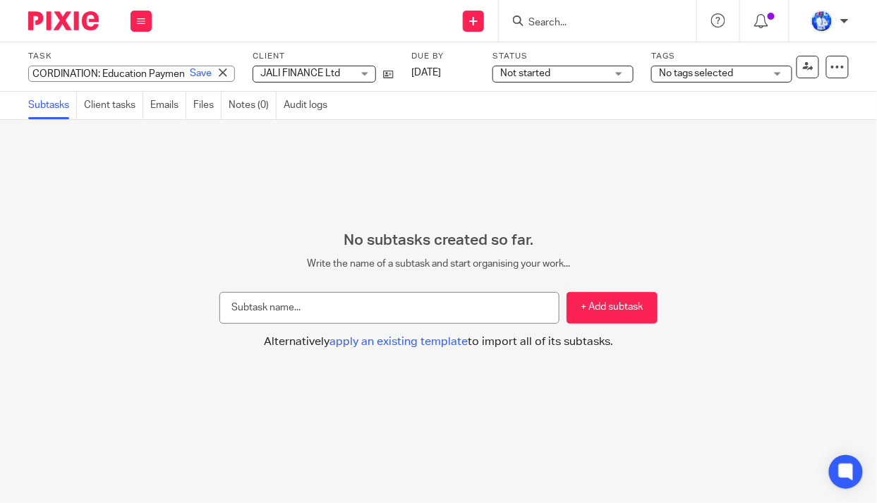
click at [32, 73] on input "CORDINATION: Education Payment" at bounding box center [131, 74] width 207 height 16
type input "10. CORDINATION: Education Payment"
click at [190, 70] on link "Save" at bounding box center [201, 73] width 22 height 14
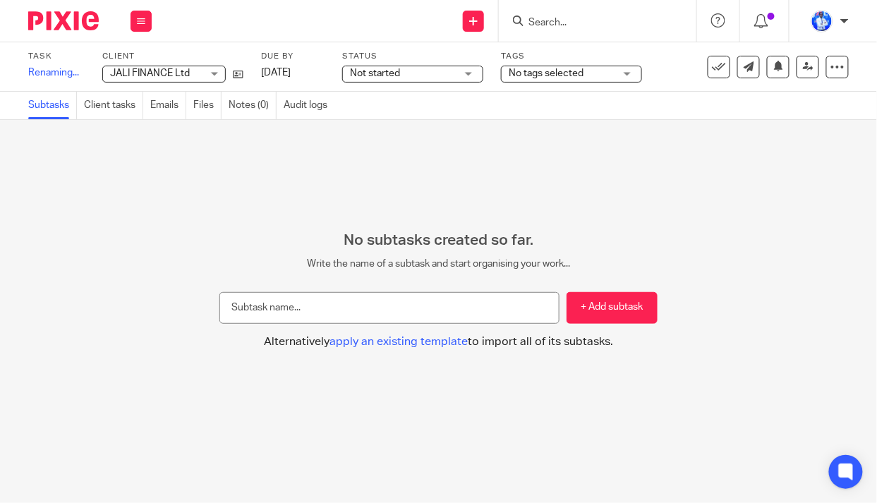
click at [428, 75] on span "Not started" at bounding box center [403, 73] width 106 height 15
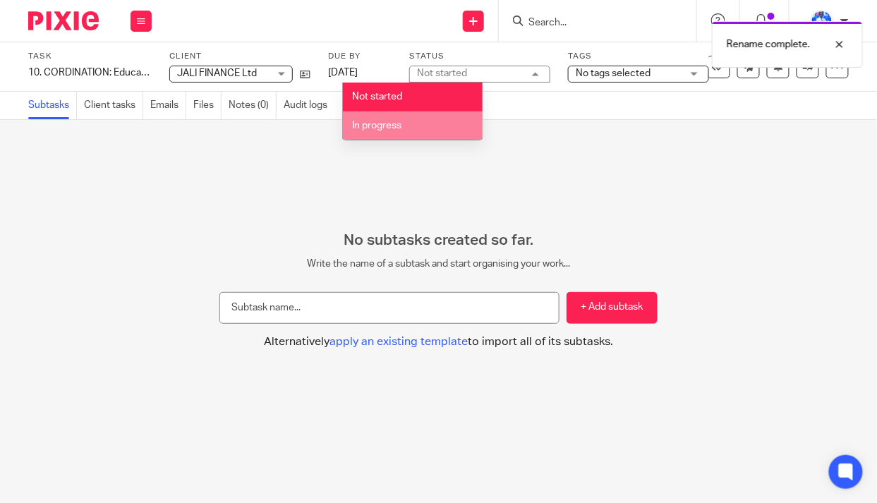
click at [399, 131] on li "In progress" at bounding box center [413, 126] width 140 height 29
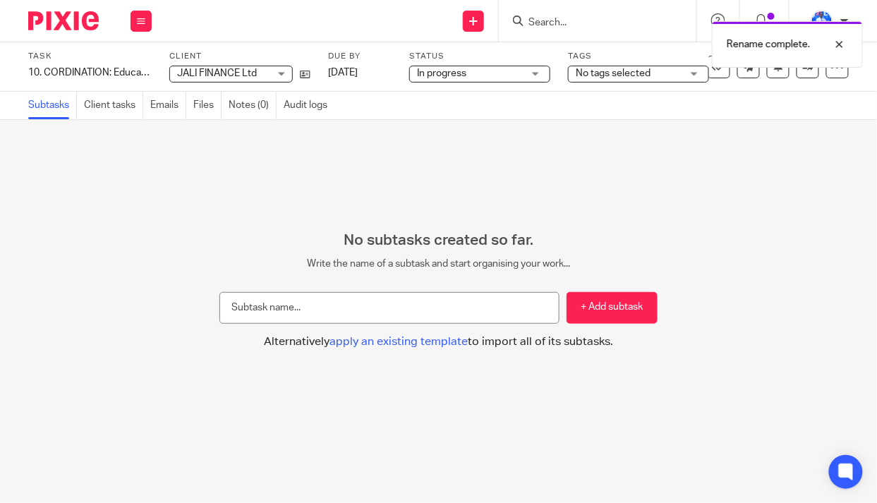
click at [618, 72] on span "No tags selected" at bounding box center [613, 73] width 75 height 10
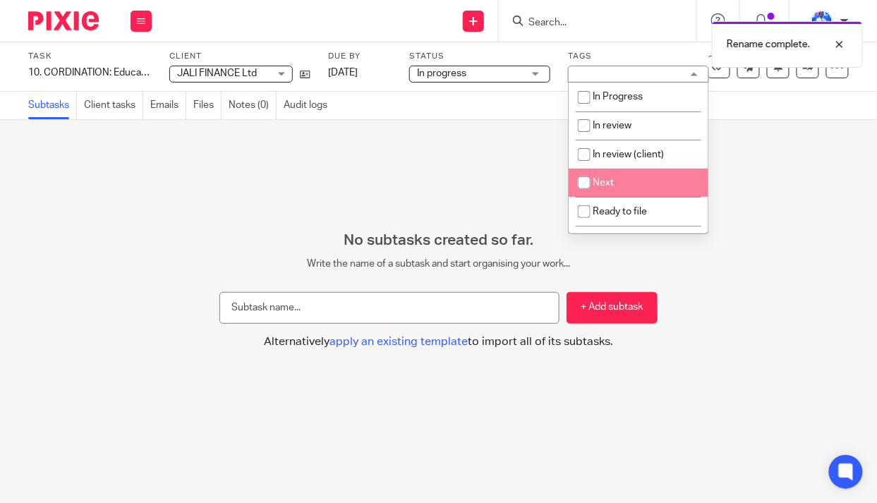
click at [610, 187] on span "Next" at bounding box center [603, 183] width 21 height 10
checkbox input "true"
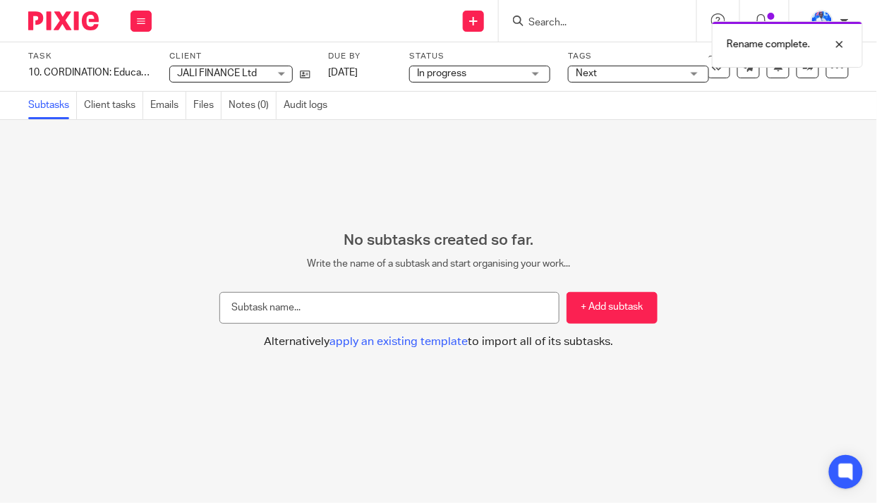
click at [282, 158] on div "No subtasks created so far. Write the name of a subtask and start organising yo…" at bounding box center [438, 311] width 877 height 383
click at [265, 303] on input "text" at bounding box center [389, 308] width 340 height 32
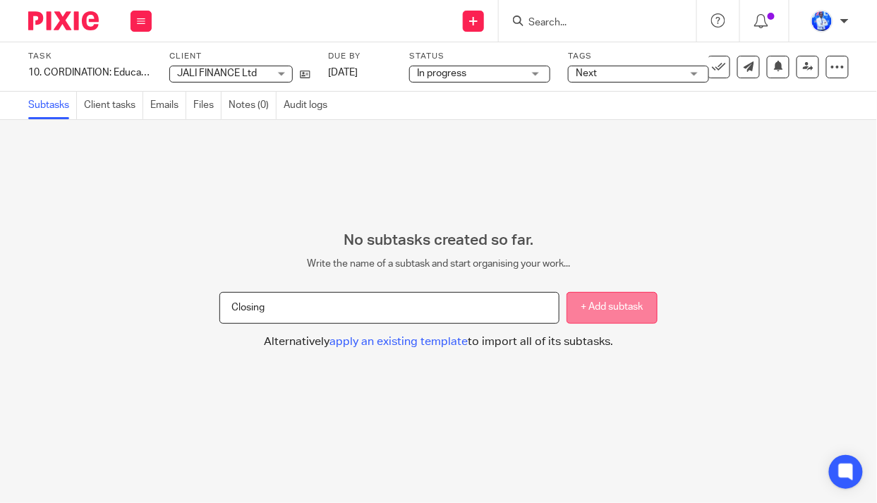
type input "Closing"
click at [611, 307] on button "+ Add subtask" at bounding box center [612, 308] width 91 height 32
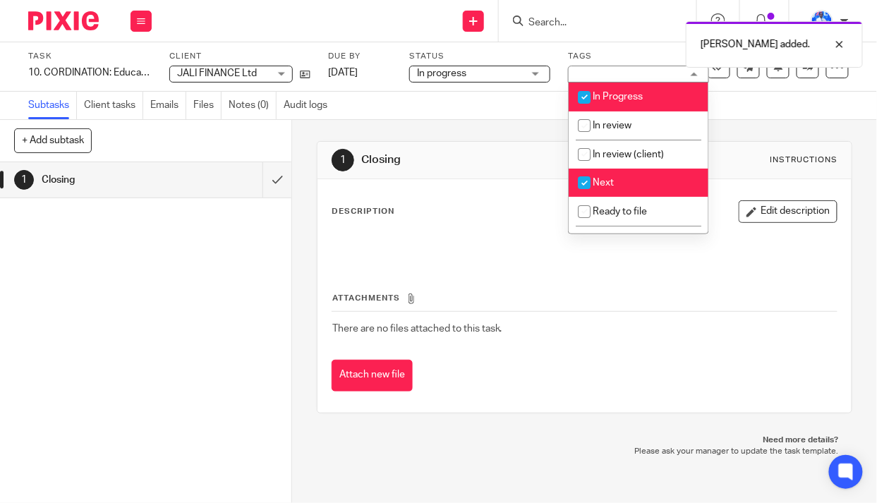
click at [620, 186] on li "Next" at bounding box center [639, 183] width 140 height 29
checkbox input "false"
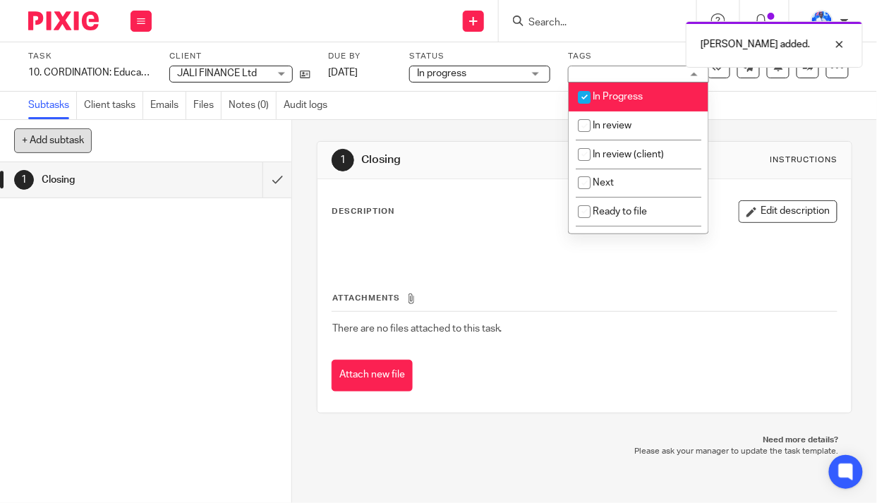
click at [32, 134] on button "+ Add subtask" at bounding box center [53, 140] width 78 height 24
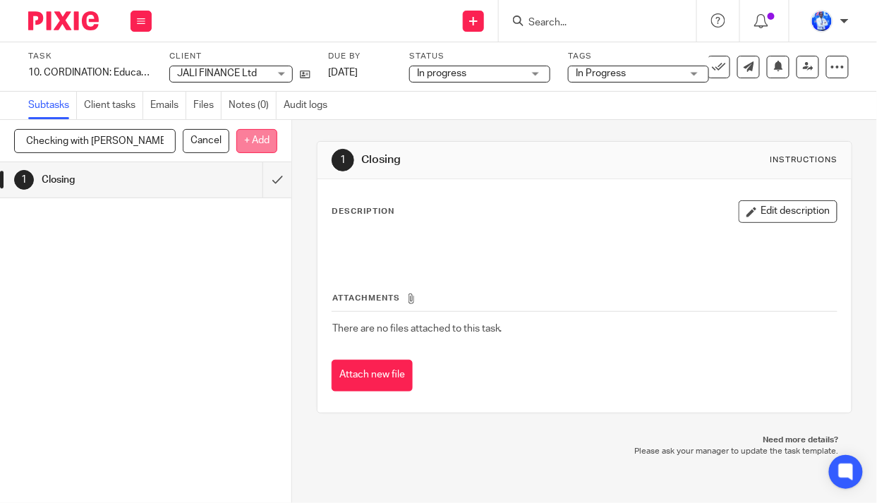
type input "Checking with Denyse"
click at [248, 140] on p "+ Add" at bounding box center [256, 141] width 41 height 24
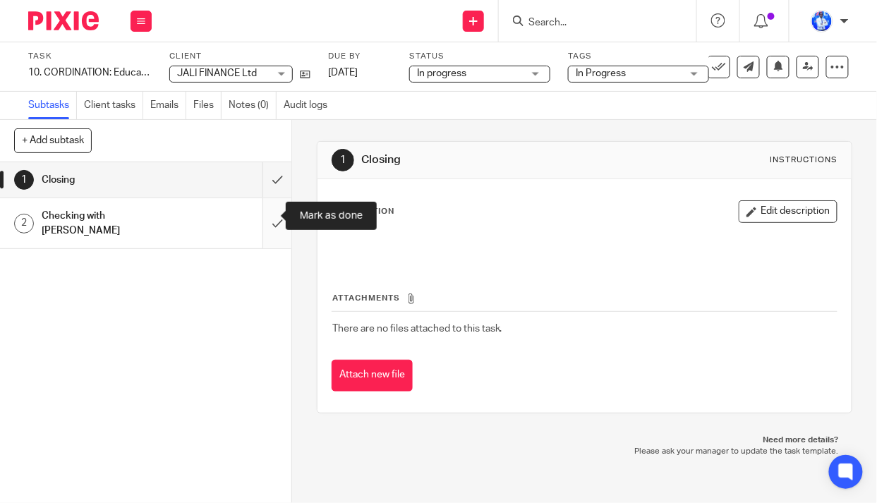
click at [267, 212] on input "submit" at bounding box center [145, 223] width 291 height 50
